Goal: Information Seeking & Learning: Understand process/instructions

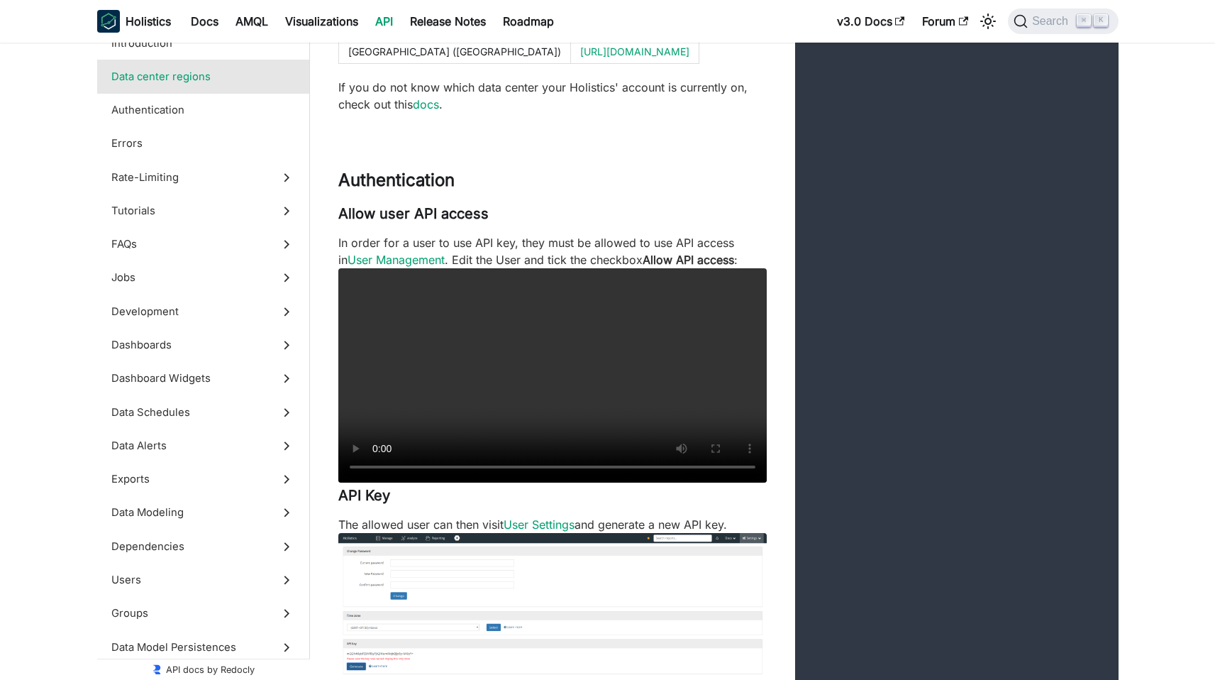
scroll to position [1146, 0]
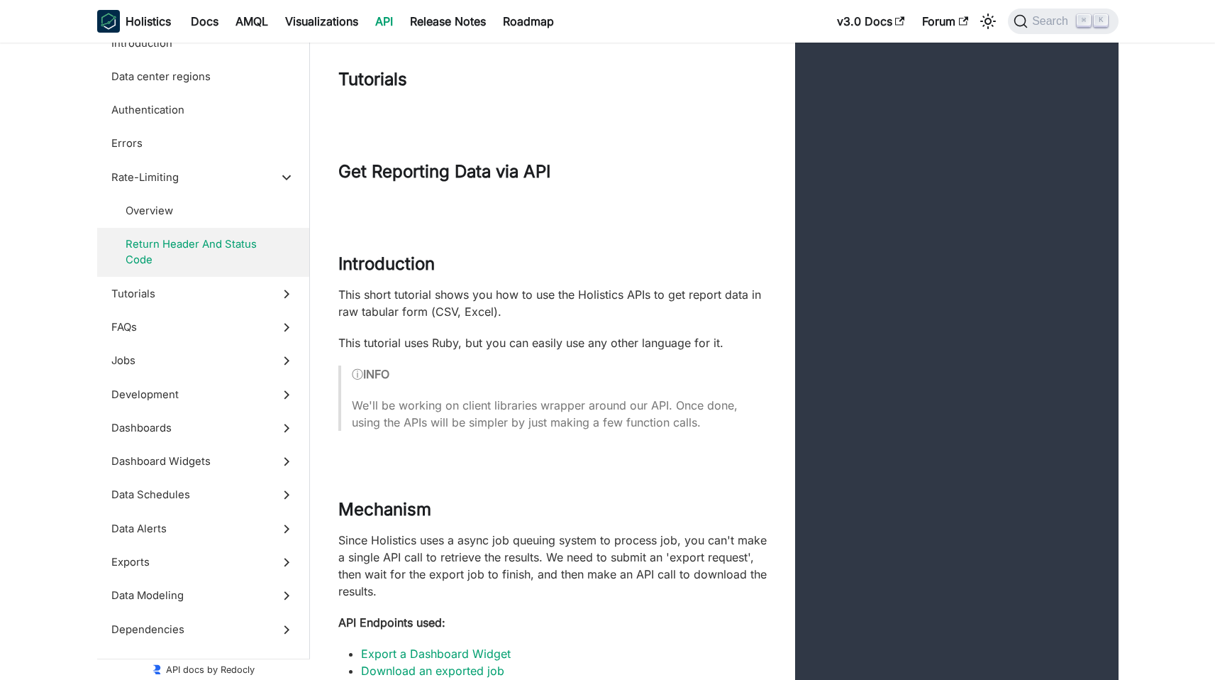
scroll to position [4216, 0]
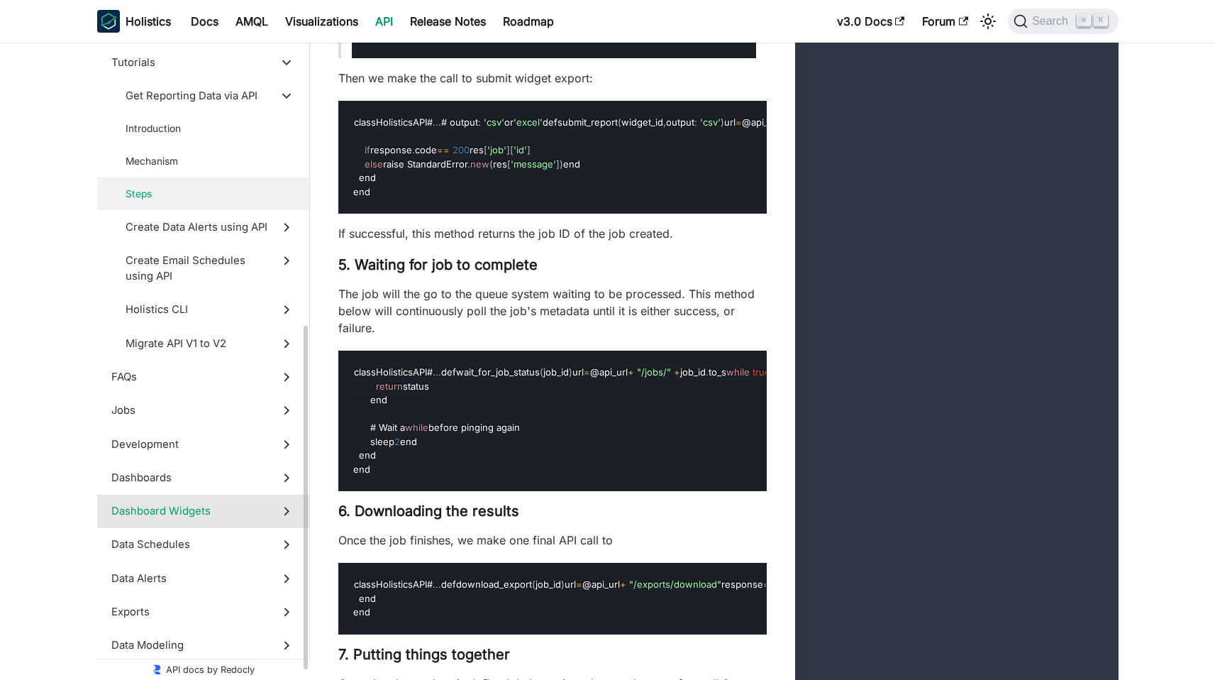
scroll to position [294, 0]
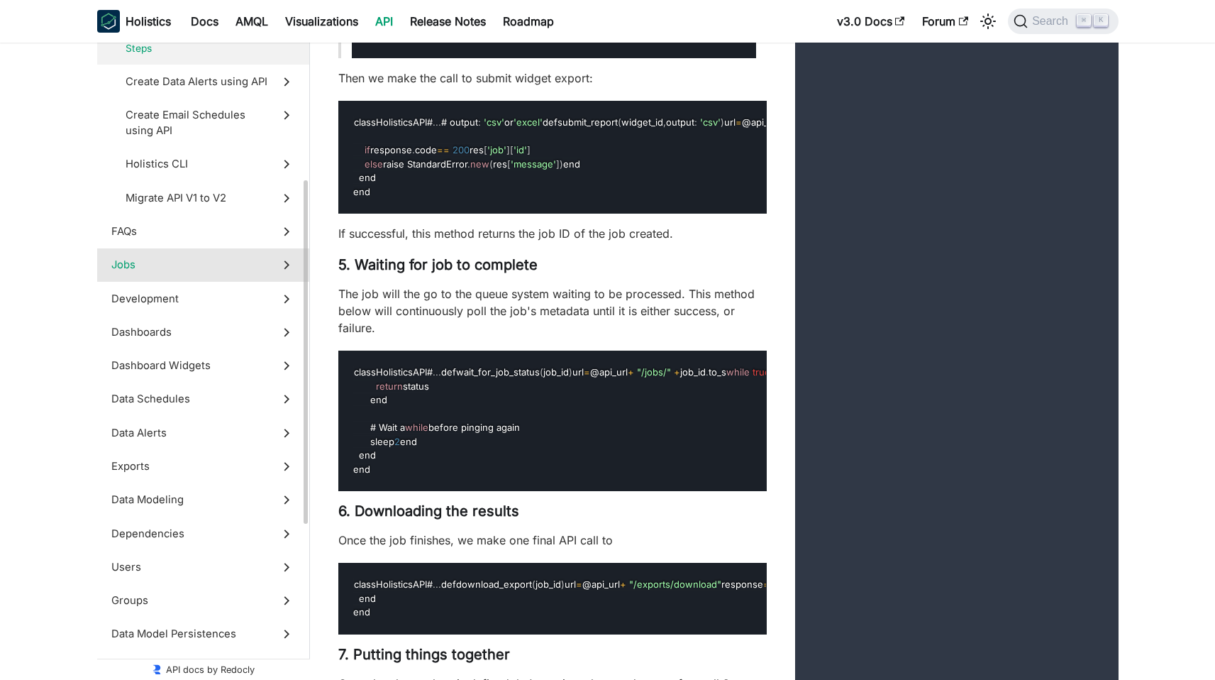
click at [157, 279] on label "Jobs" at bounding box center [203, 264] width 212 height 33
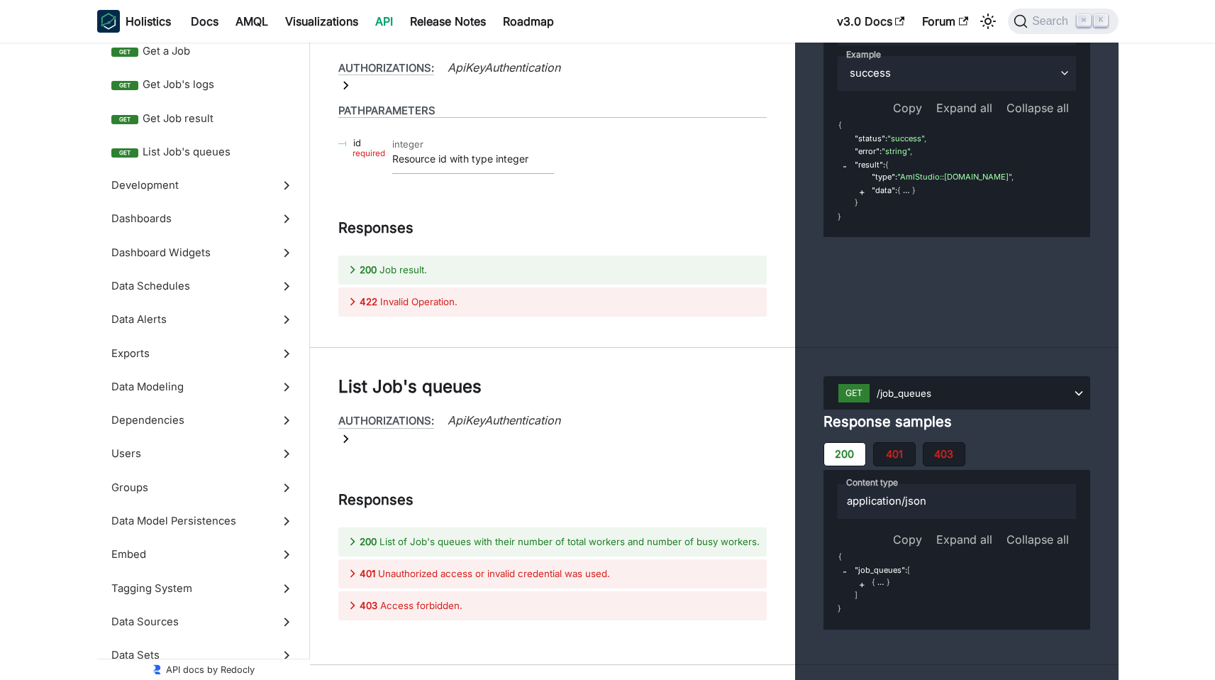
scroll to position [22539, 0]
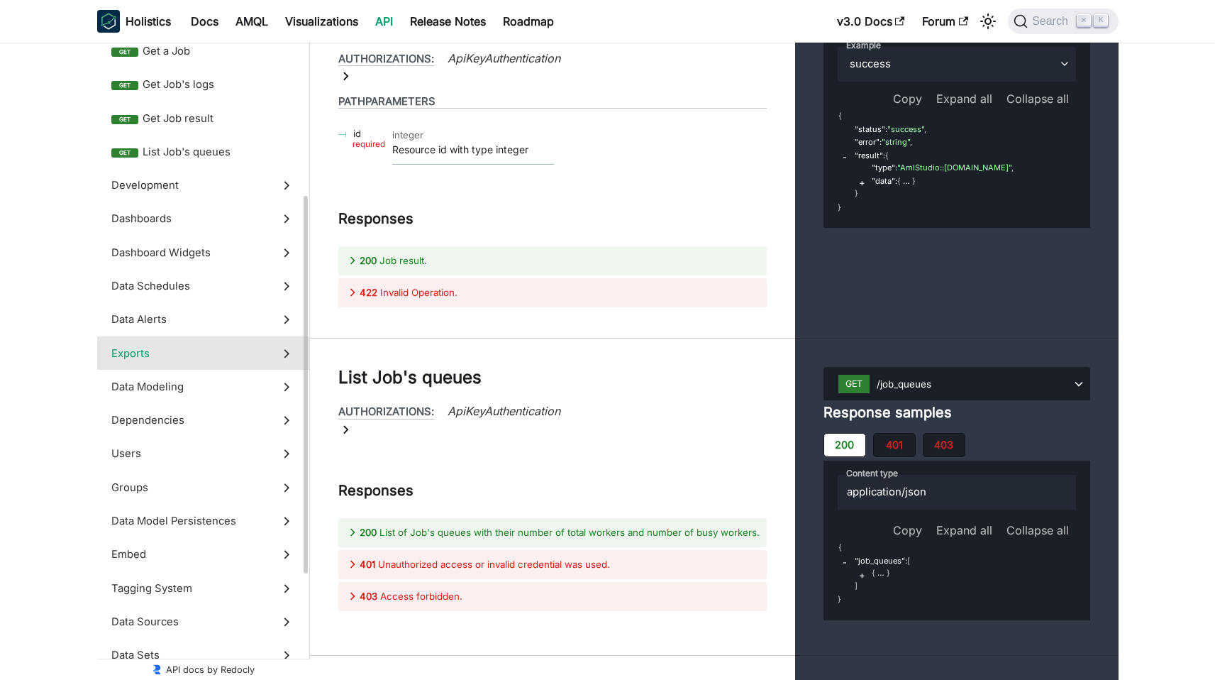
click at [192, 360] on label "Exports" at bounding box center [203, 352] width 212 height 33
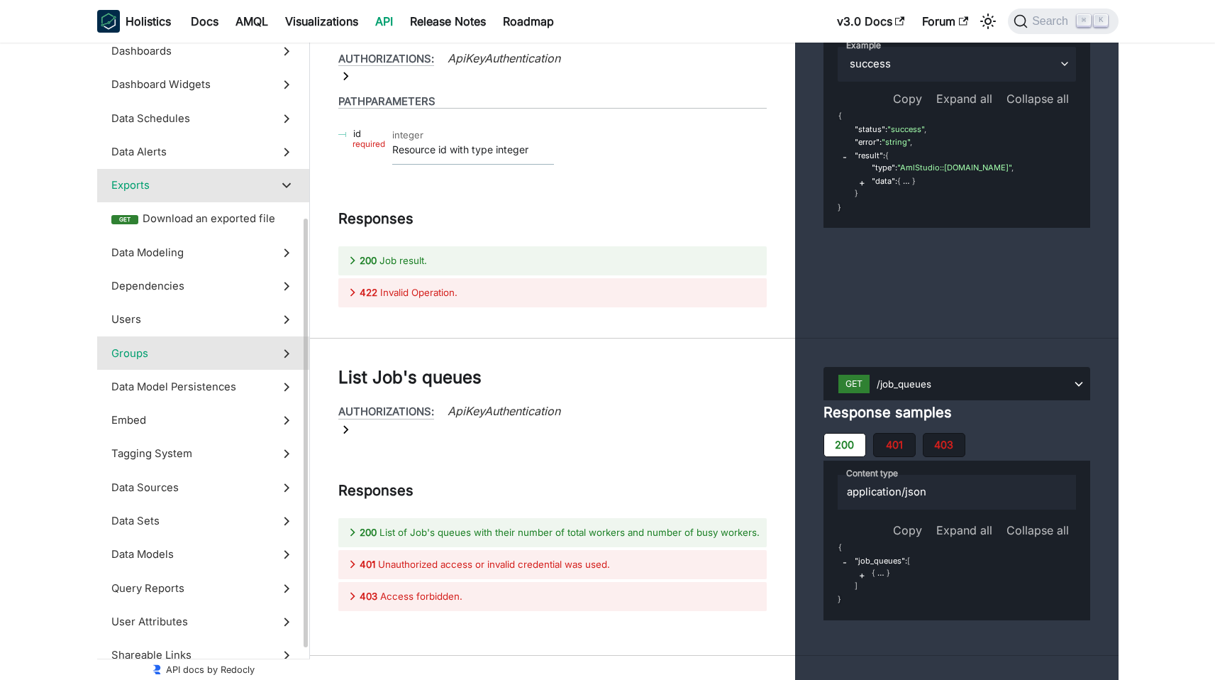
scroll to position [39670, 0]
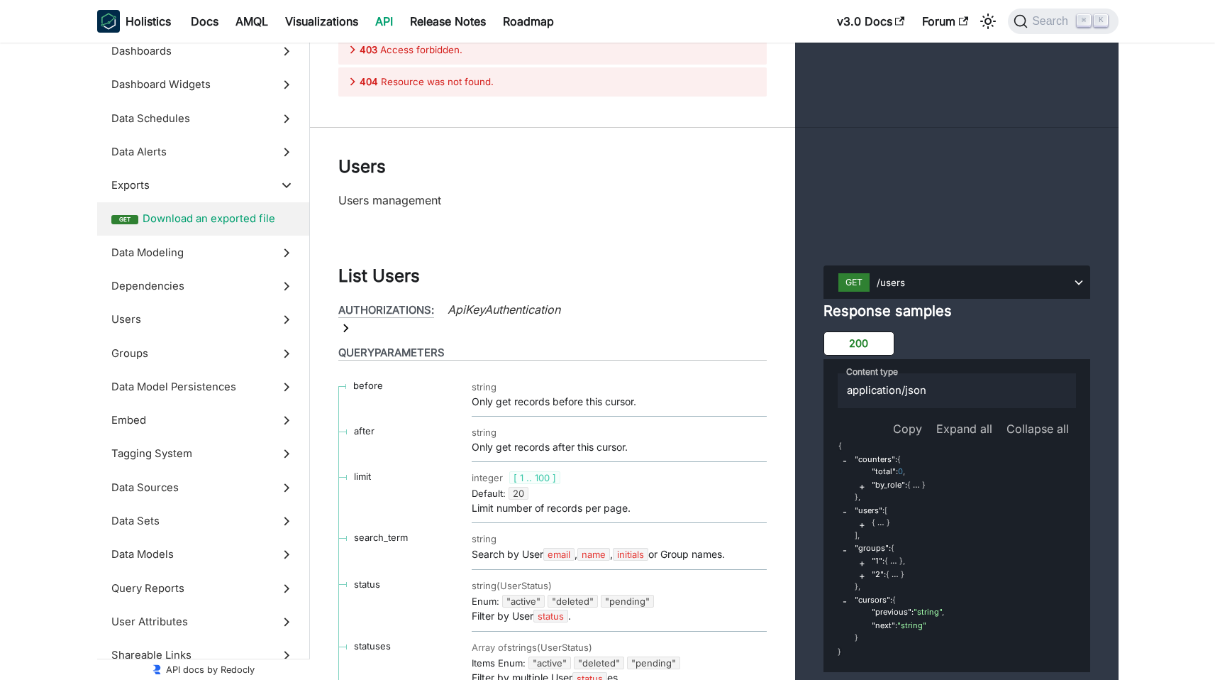
scroll to position [39696, 0]
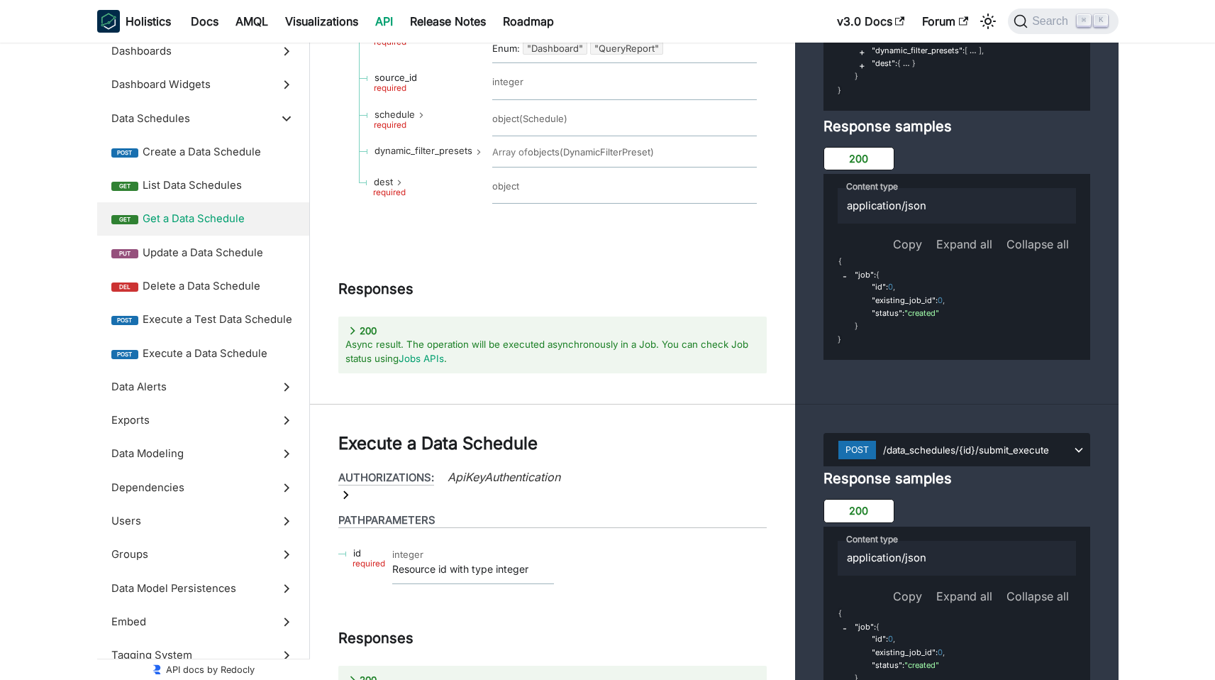
scroll to position [33263, 0]
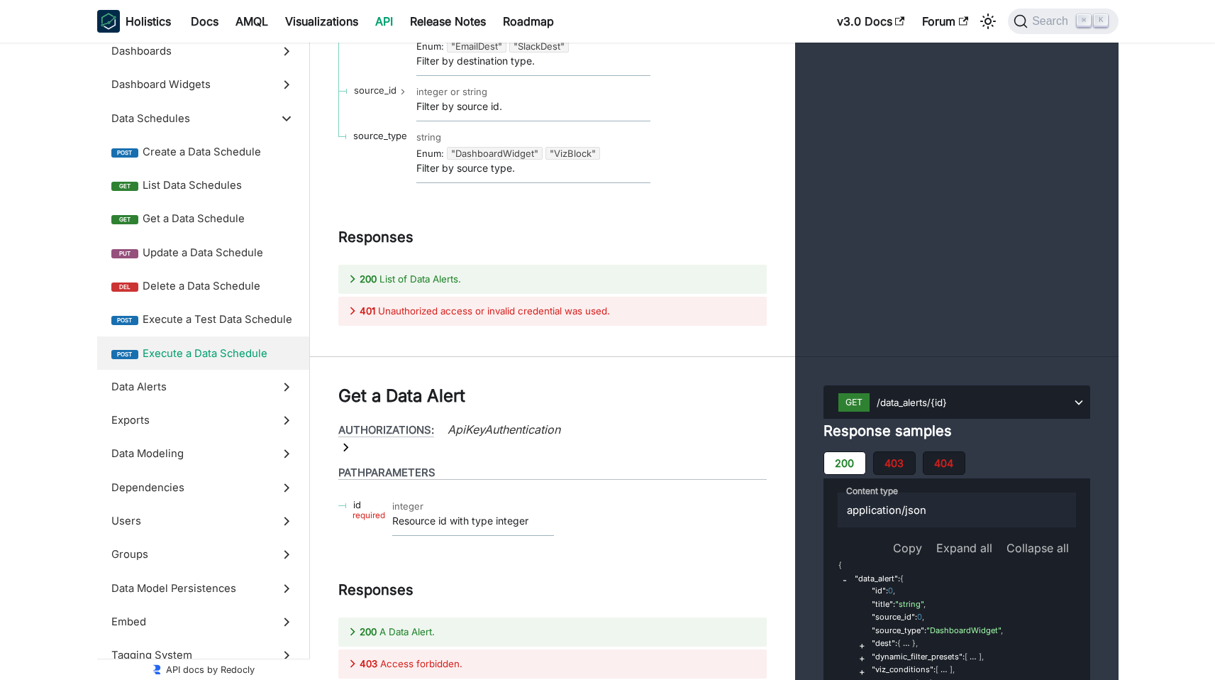
scroll to position [35227, 0]
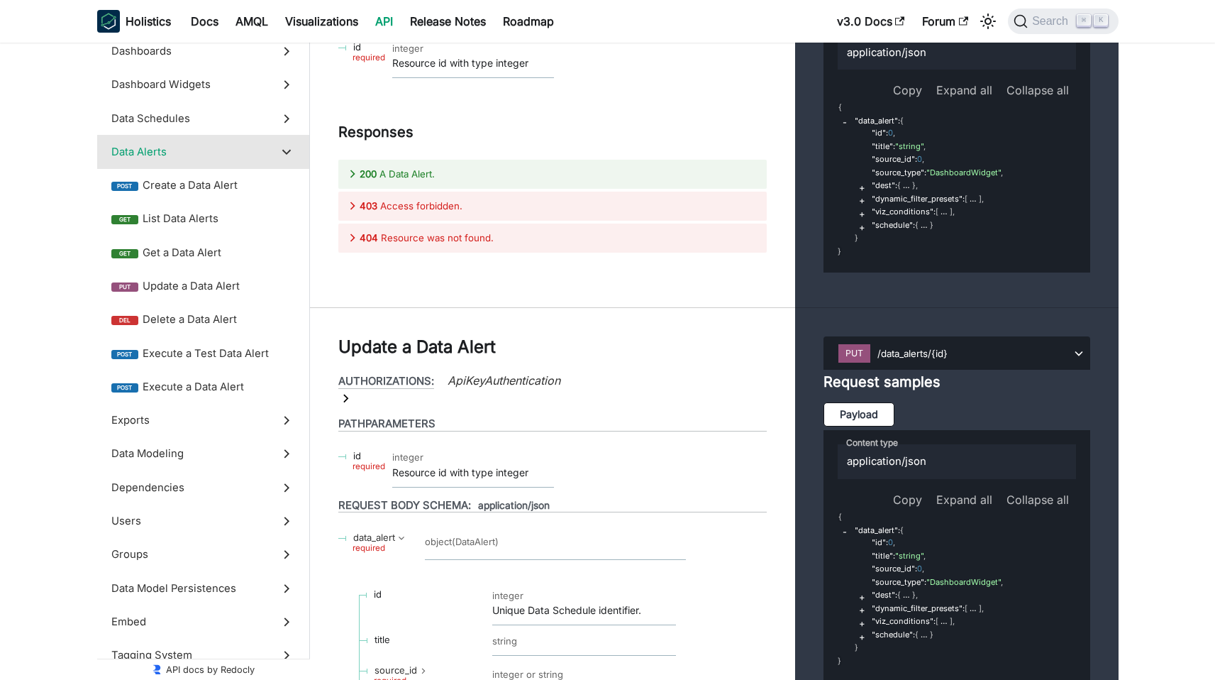
scroll to position [35782, 0]
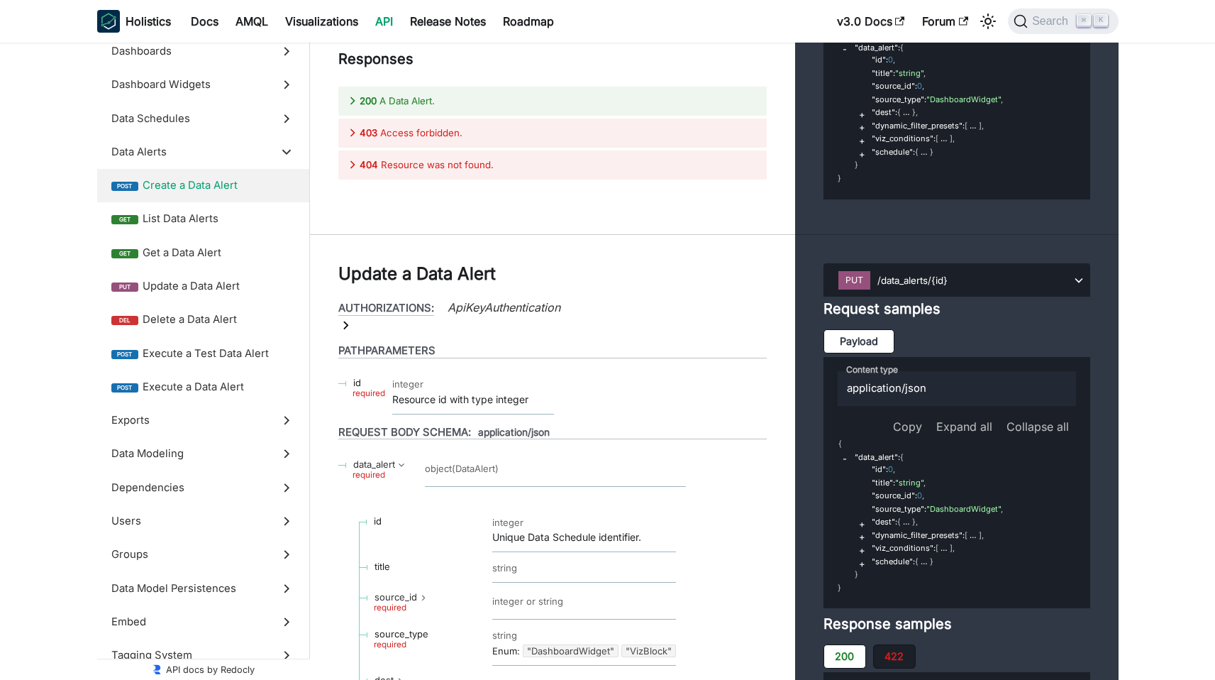
scroll to position [35637, 0]
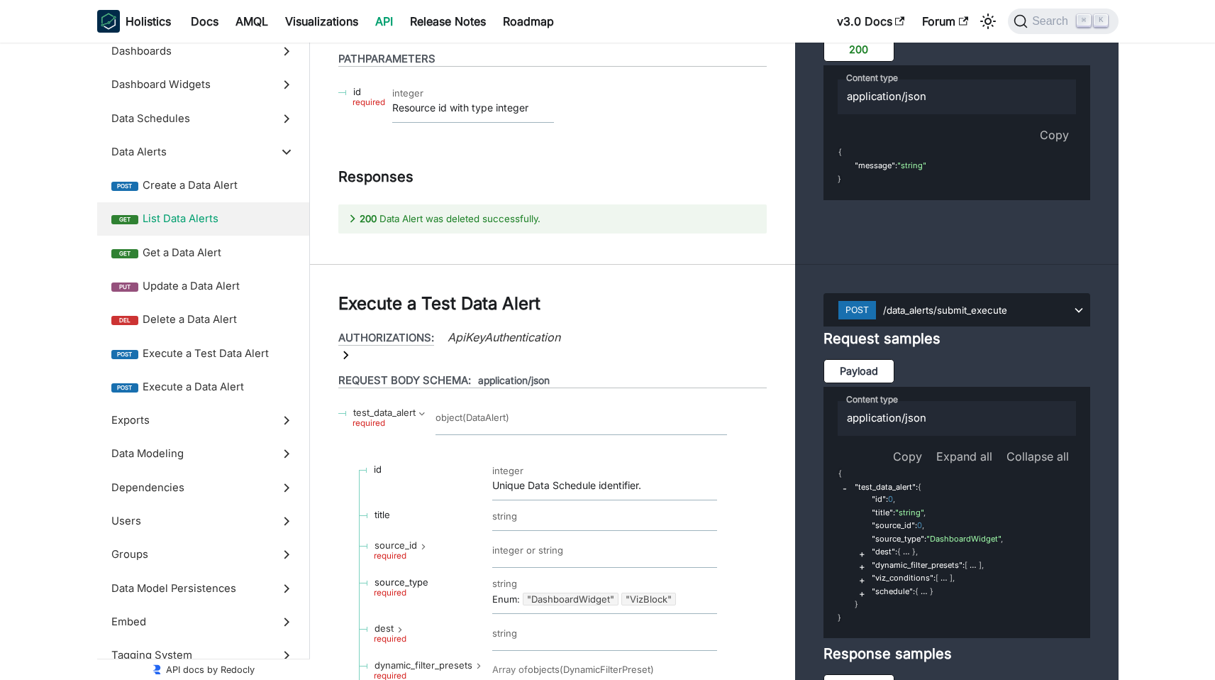
scroll to position [36938, 0]
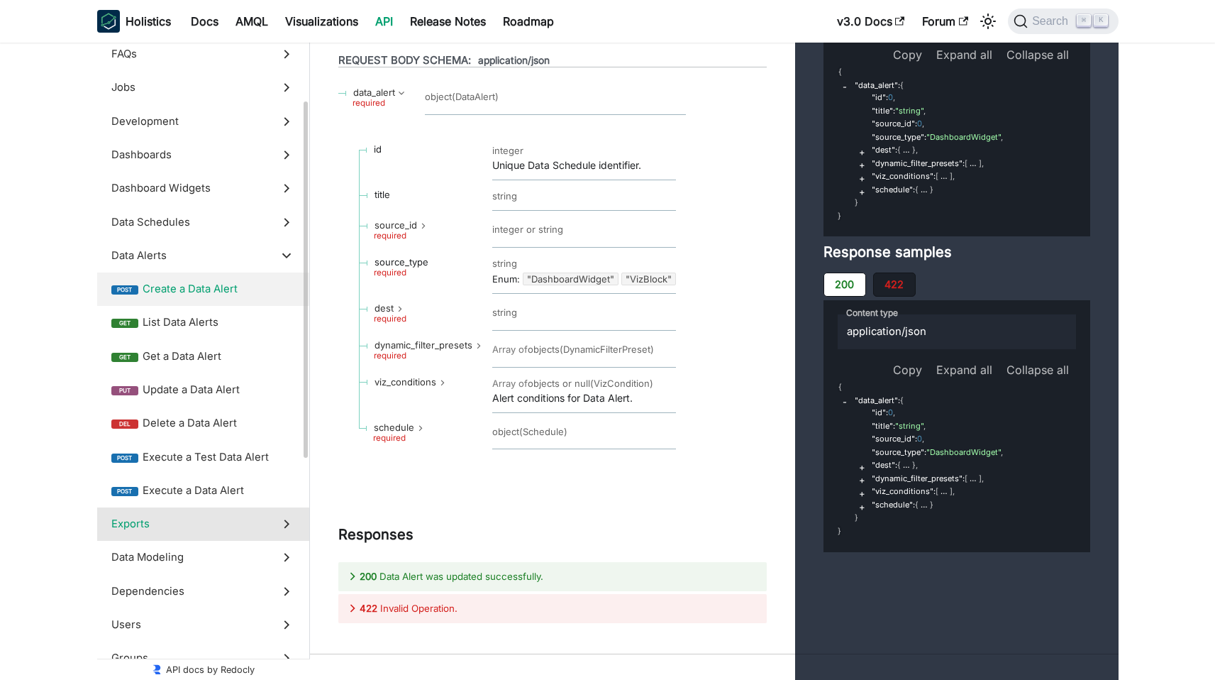
scroll to position [172, 0]
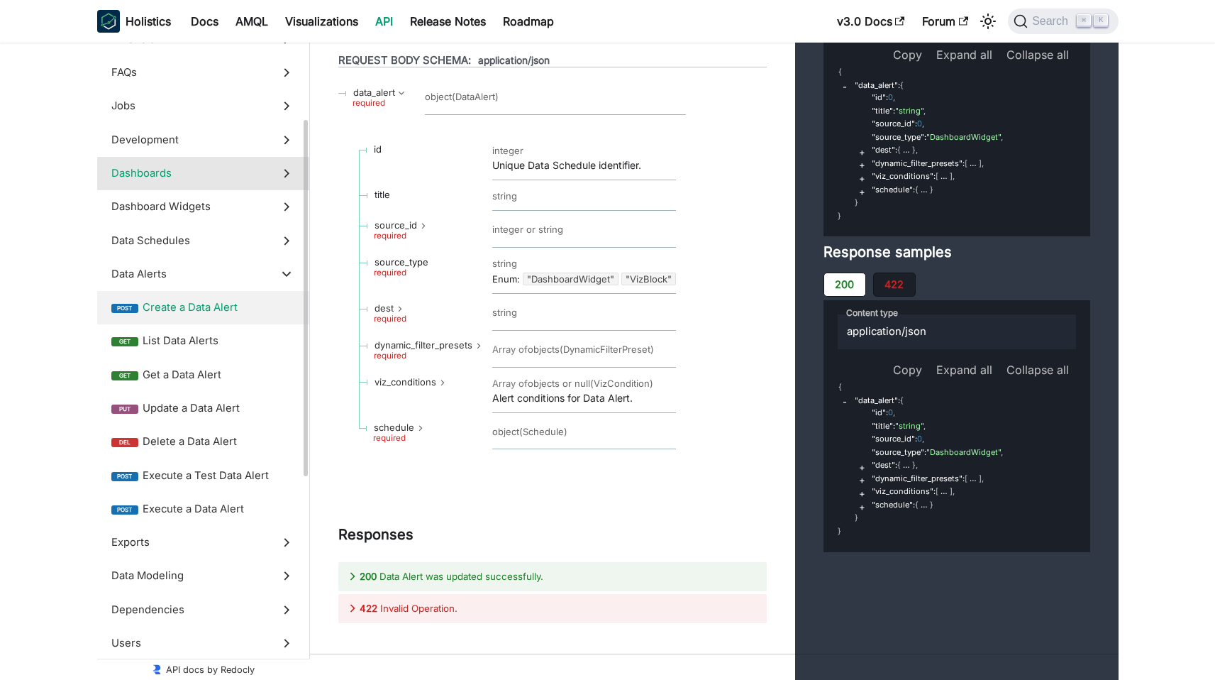
click at [241, 180] on span "Dashboards" at bounding box center [189, 173] width 157 height 16
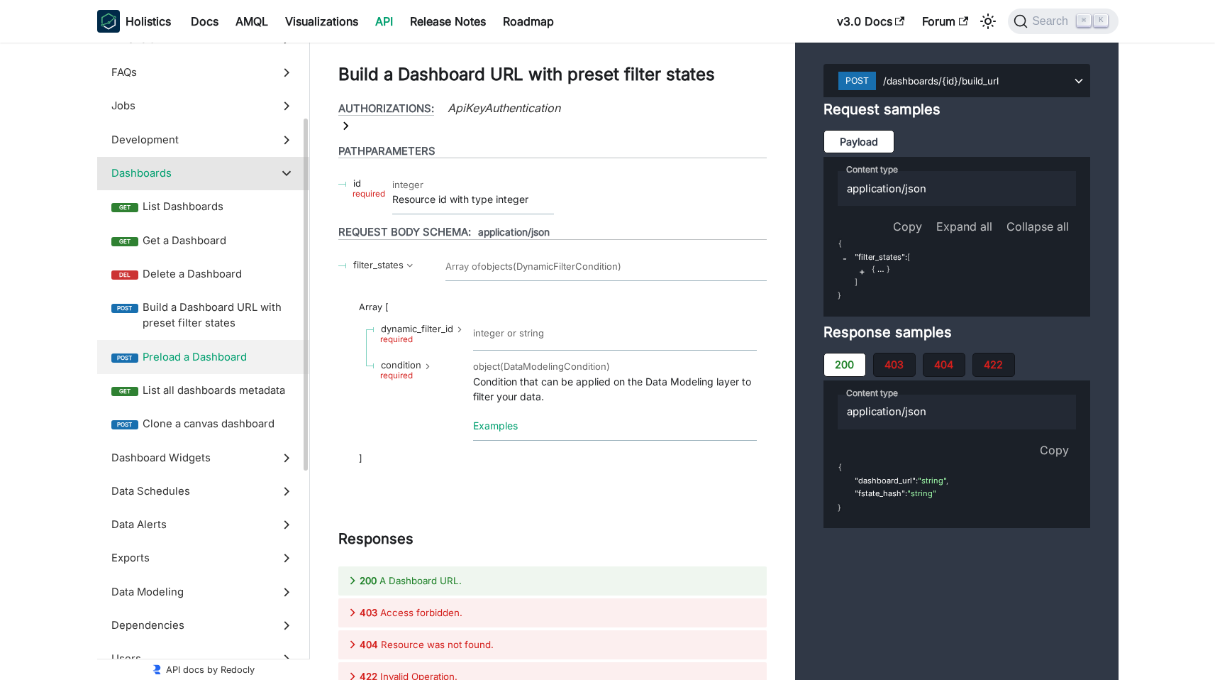
click at [223, 355] on span "Preload a Dashboard" at bounding box center [219, 357] width 153 height 16
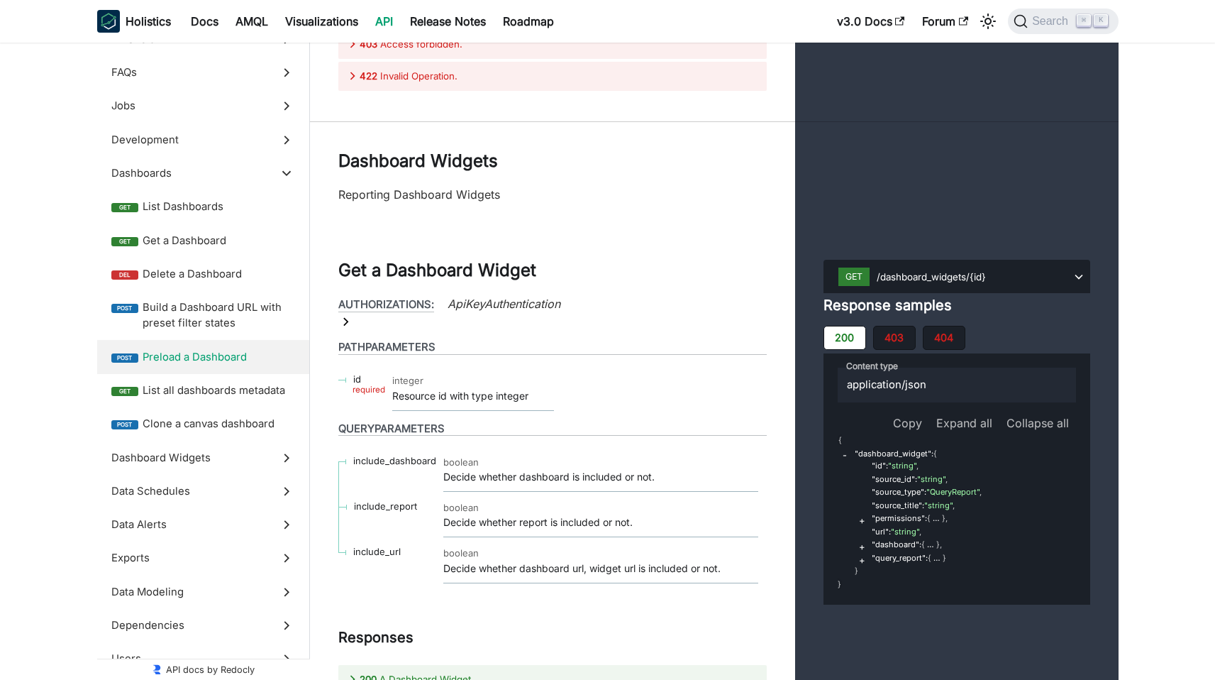
scroll to position [28398, 0]
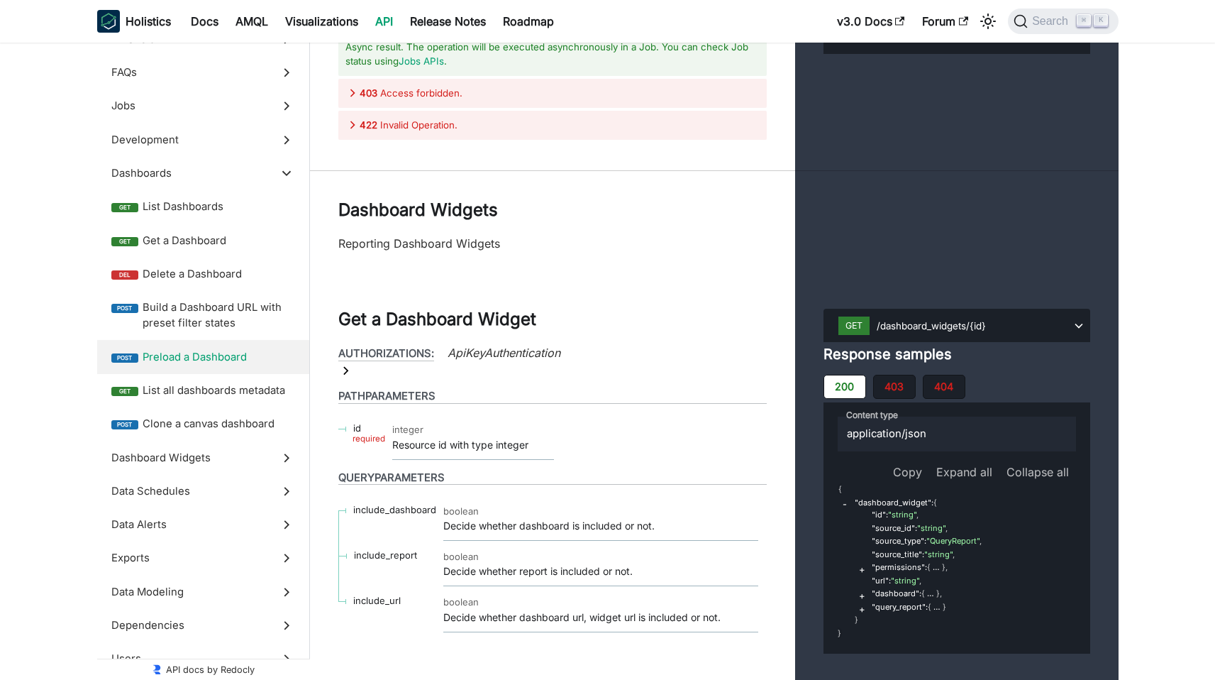
scroll to position [28077, 0]
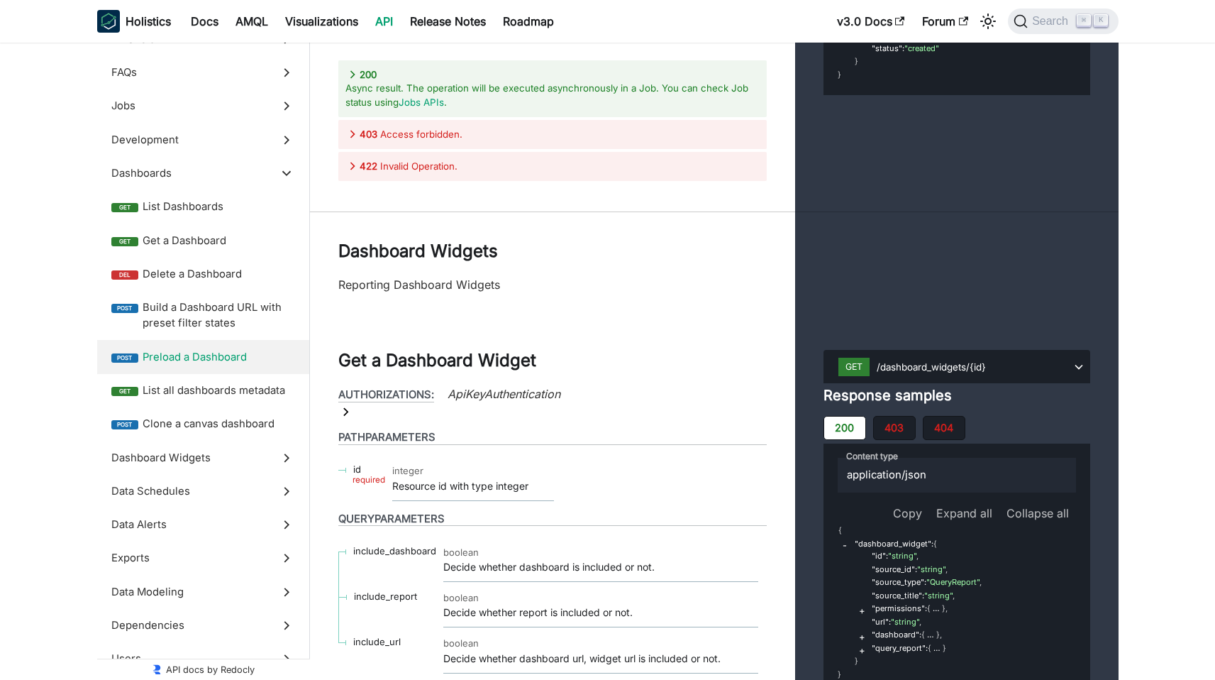
scroll to position [28154, 0]
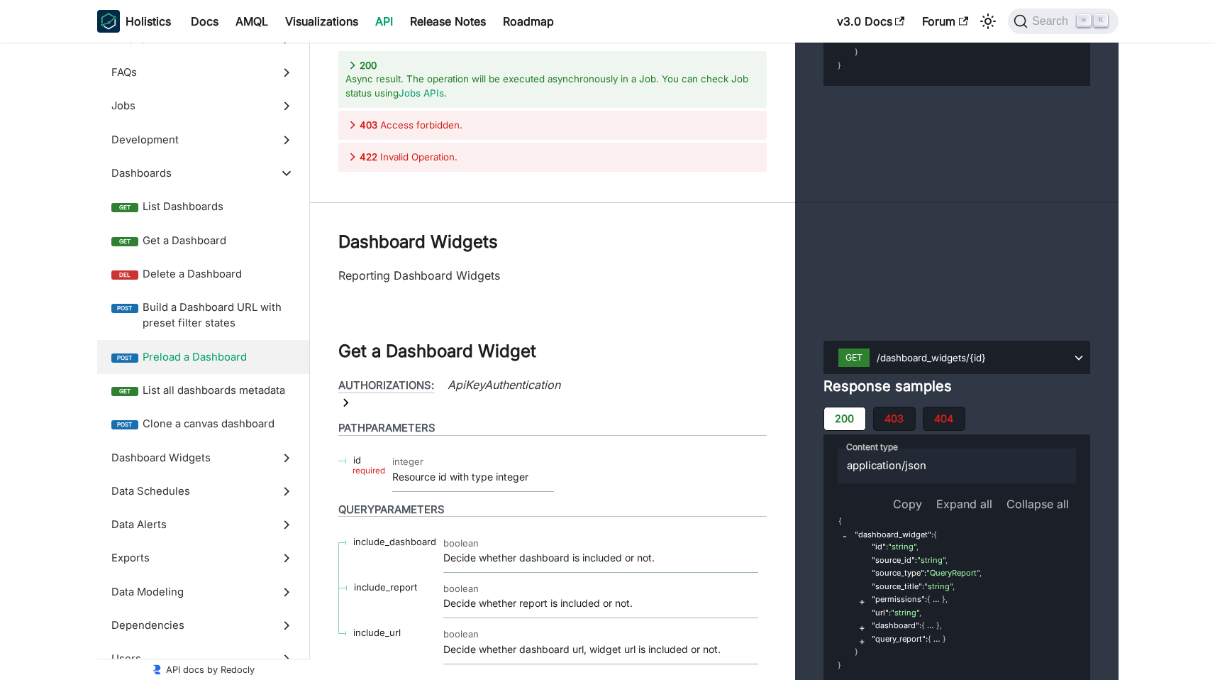
scroll to position [28319, 0]
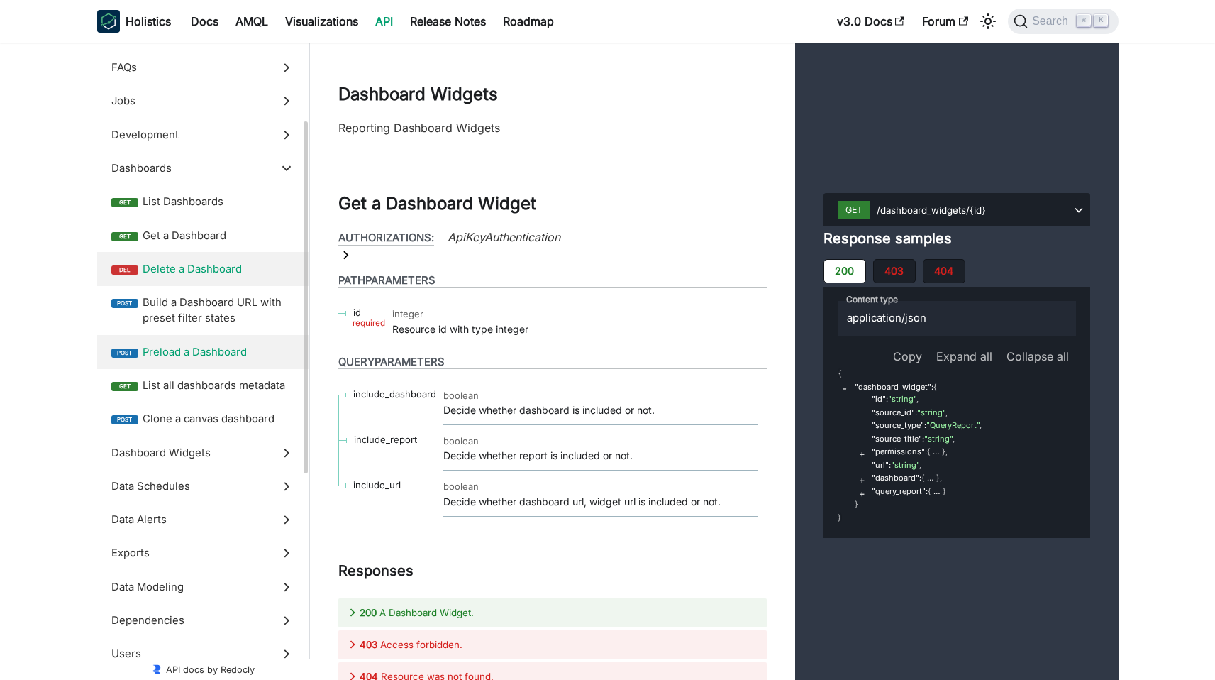
scroll to position [0, 0]
